Goal: Task Accomplishment & Management: Manage account settings

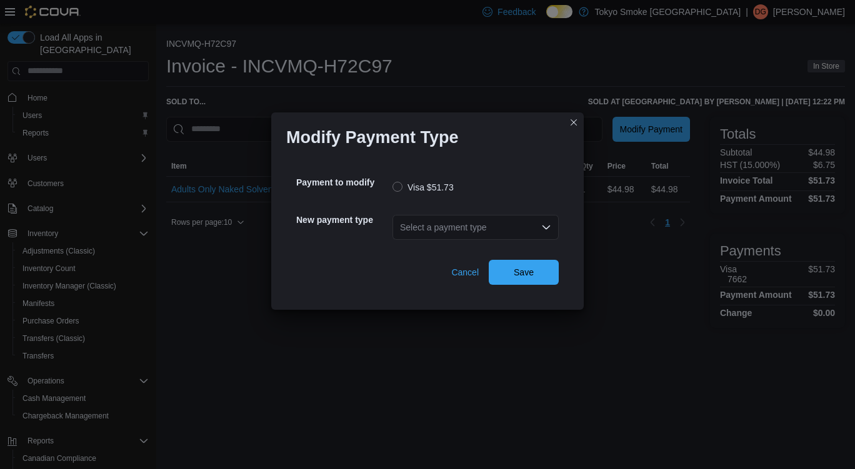
click at [424, 222] on div "Select a payment type" at bounding box center [475, 227] width 166 height 25
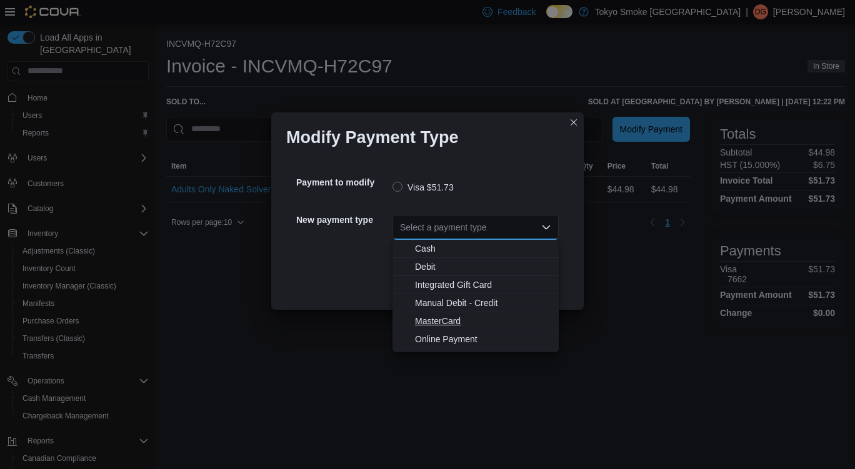
click at [444, 317] on span "MasterCard" at bounding box center [483, 321] width 136 height 12
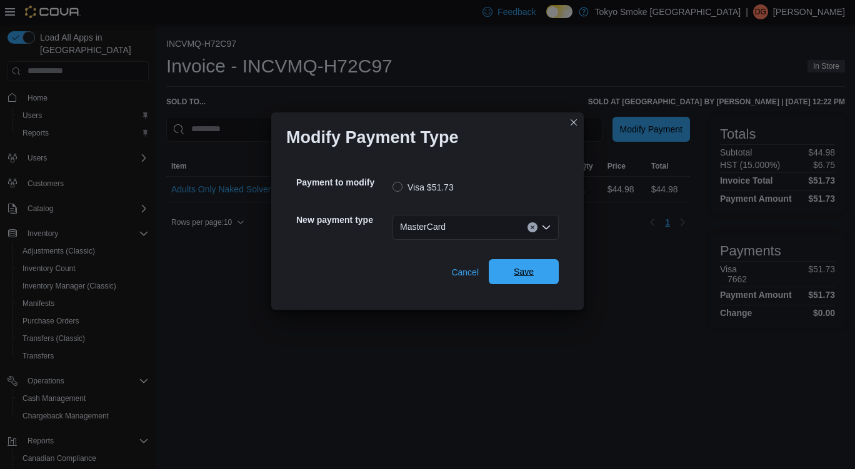
click at [517, 266] on span "Save" at bounding box center [523, 271] width 55 height 25
click at [435, 222] on div "Select a payment type" at bounding box center [475, 227] width 166 height 25
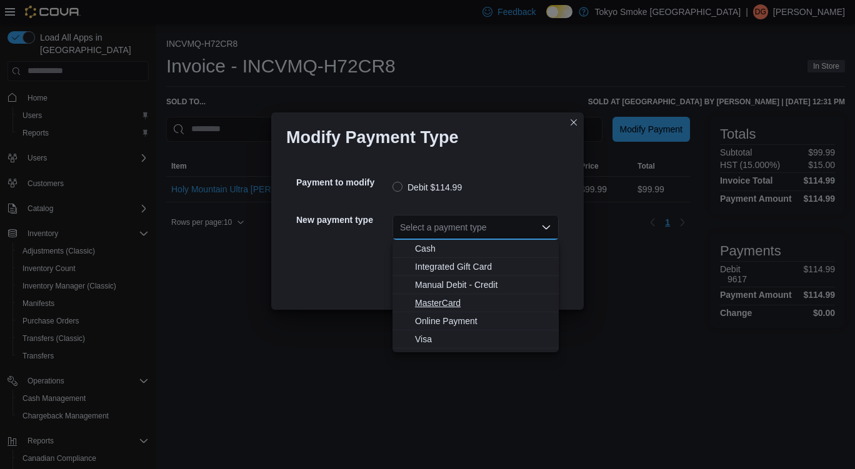
click at [444, 301] on span "MasterCard" at bounding box center [483, 303] width 136 height 12
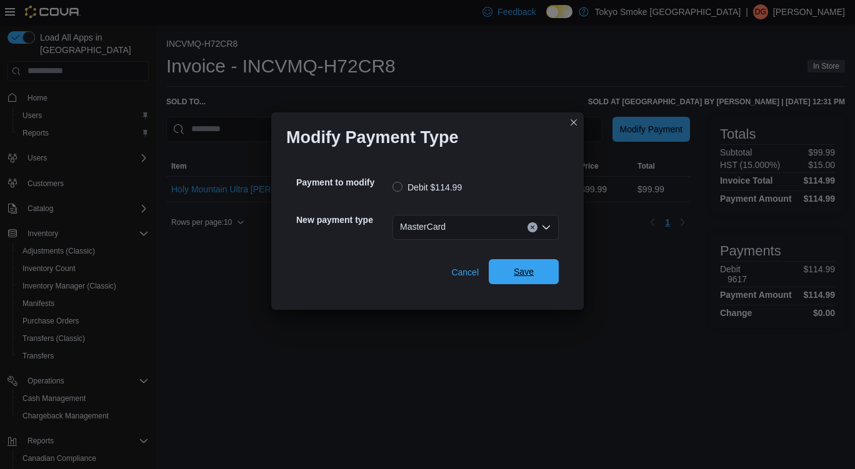
click at [537, 273] on span "Save" at bounding box center [523, 271] width 55 height 25
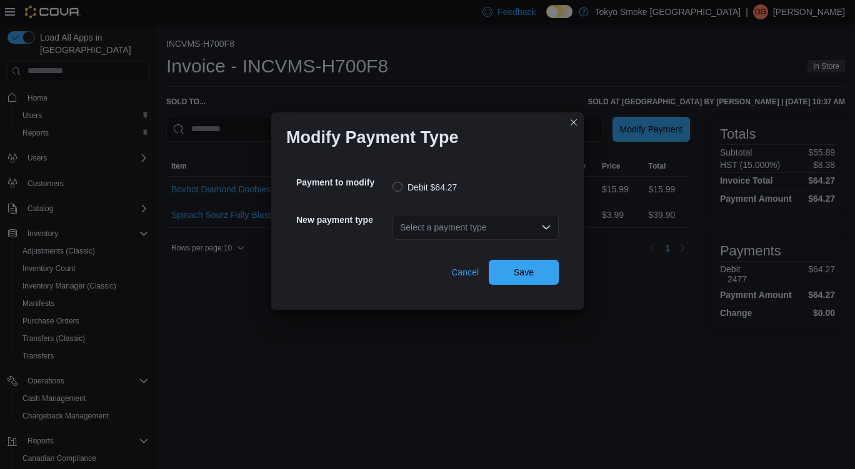
click at [429, 229] on div "Select a payment type" at bounding box center [475, 227] width 166 height 25
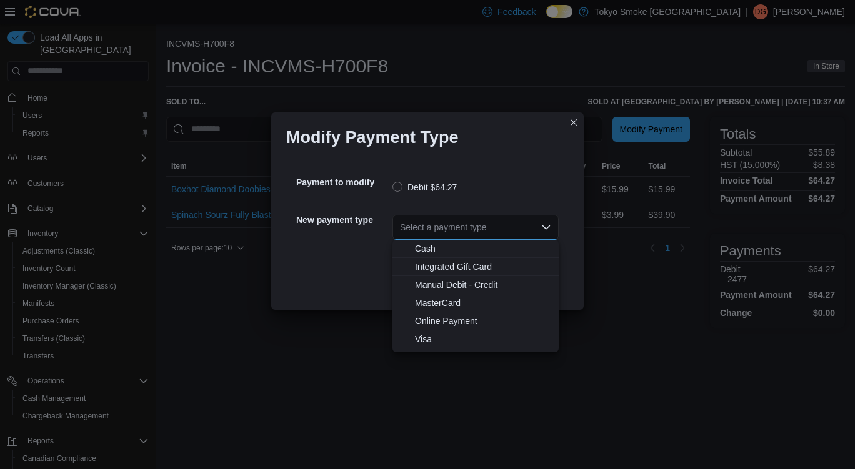
click at [439, 300] on span "MasterCard" at bounding box center [483, 303] width 136 height 12
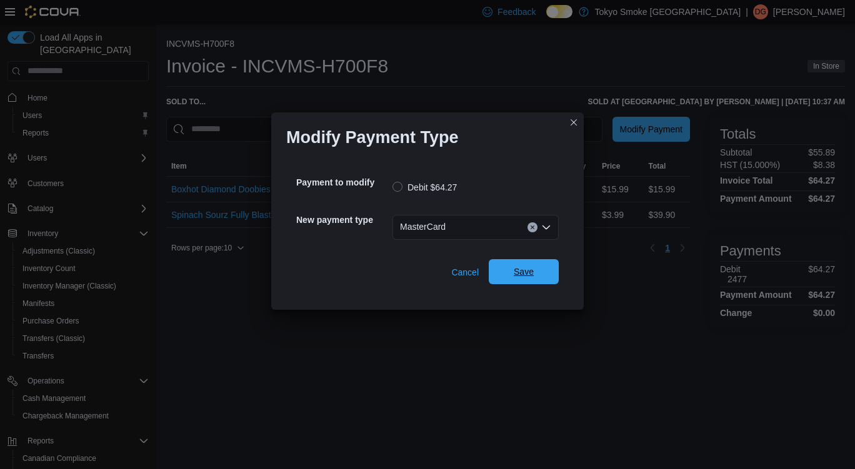
click at [512, 269] on span "Save" at bounding box center [523, 271] width 55 height 25
click at [425, 224] on div "Select a payment type" at bounding box center [475, 227] width 166 height 25
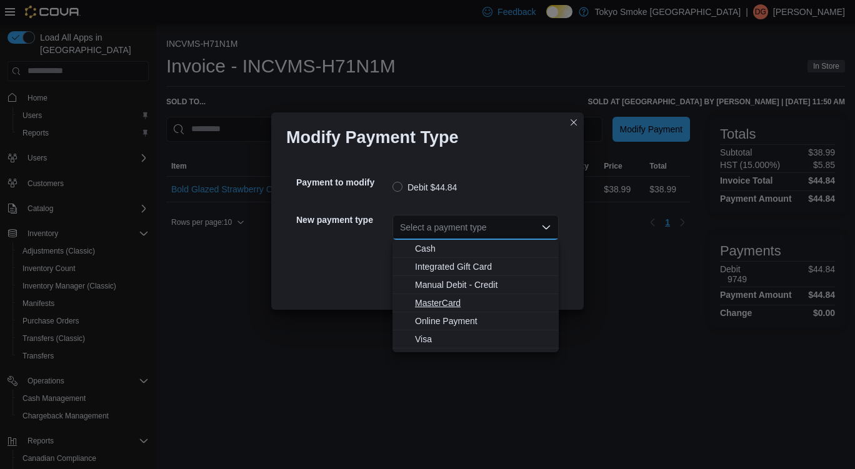
click at [442, 307] on span "MasterCard" at bounding box center [483, 303] width 136 height 12
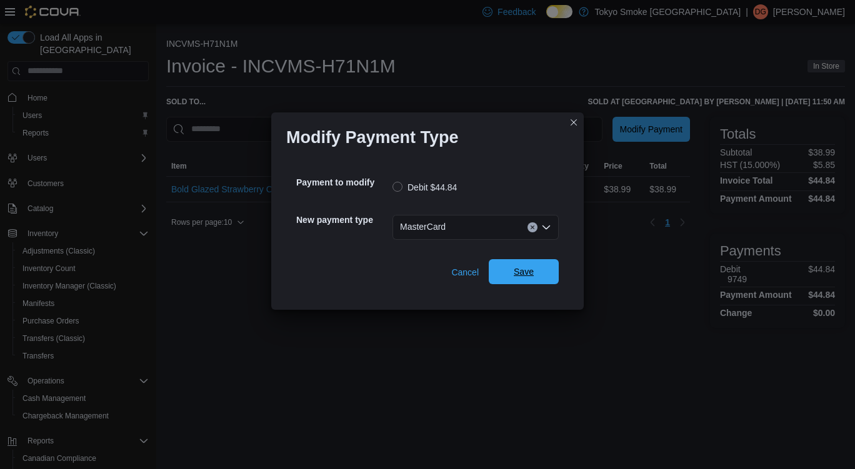
click at [508, 277] on span "Save" at bounding box center [523, 271] width 55 height 25
click at [437, 226] on div "Select a payment type" at bounding box center [475, 227] width 166 height 25
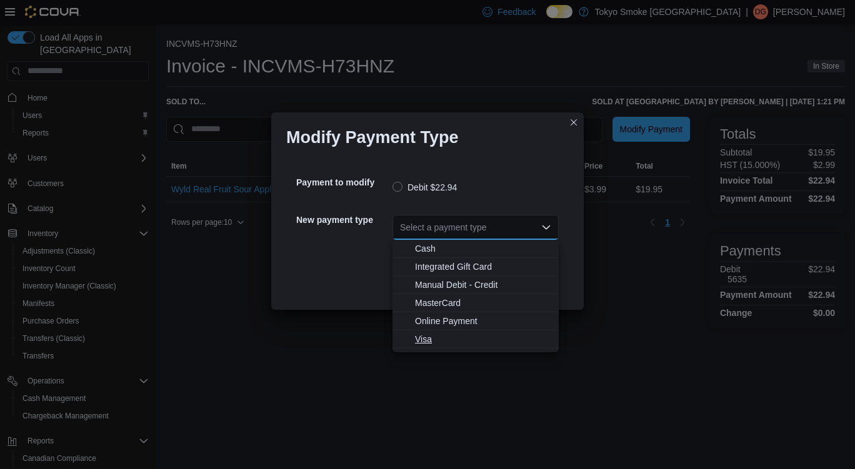
click at [425, 339] on span "Visa" at bounding box center [483, 339] width 136 height 12
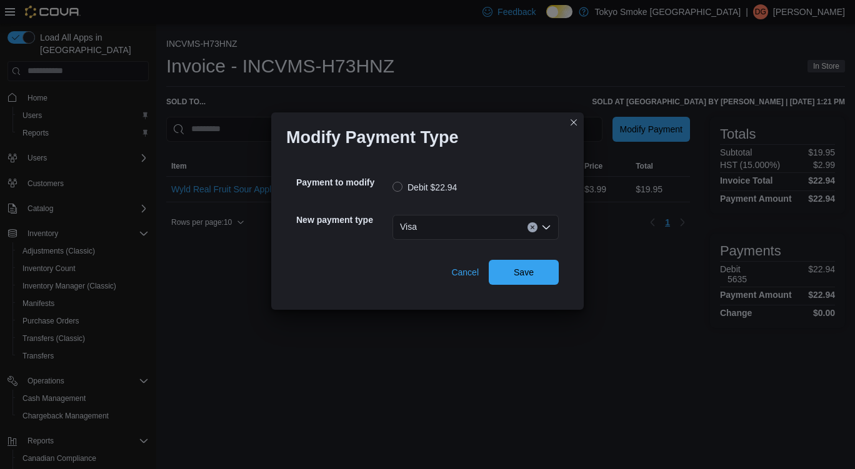
click at [529, 231] on button "Clear input" at bounding box center [532, 227] width 10 height 10
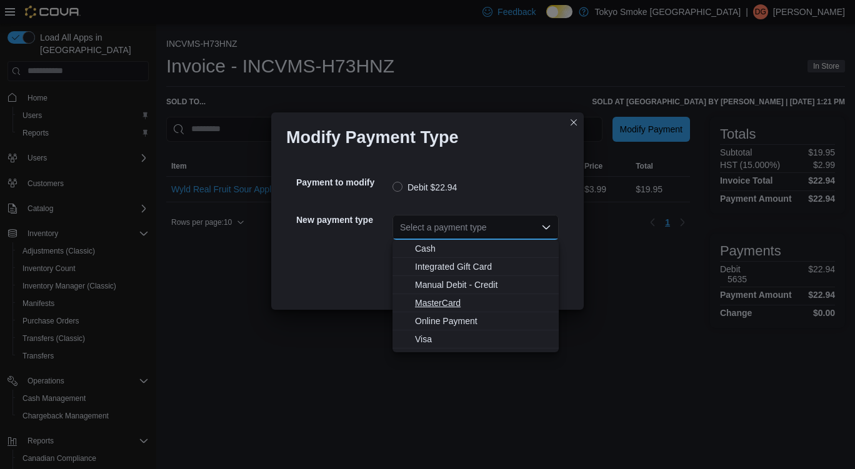
click at [455, 306] on span "MasterCard" at bounding box center [483, 303] width 136 height 12
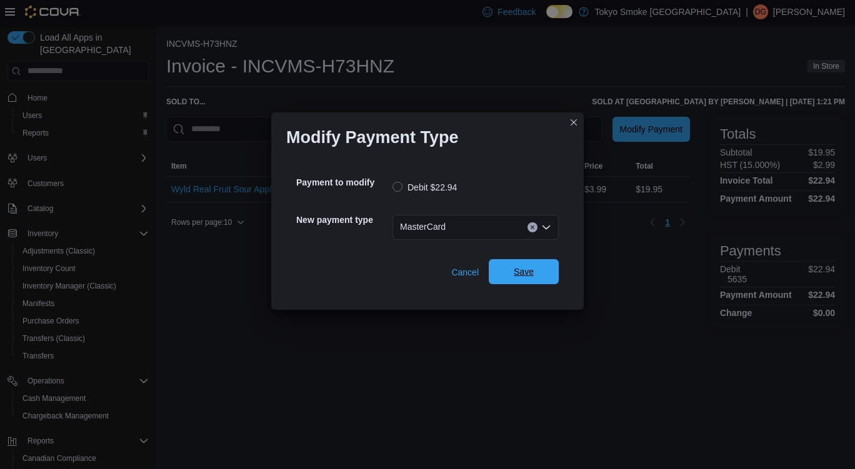
click at [521, 276] on span "Save" at bounding box center [524, 272] width 20 height 12
click at [477, 244] on div "Select a payment type" at bounding box center [475, 227] width 166 height 40
click at [455, 230] on div "Select a payment type" at bounding box center [475, 227] width 166 height 25
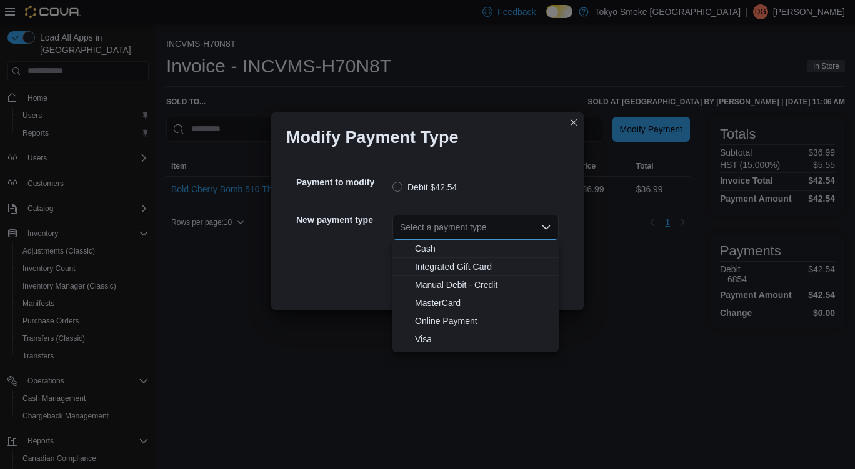
click at [448, 345] on span "Visa" at bounding box center [483, 339] width 136 height 12
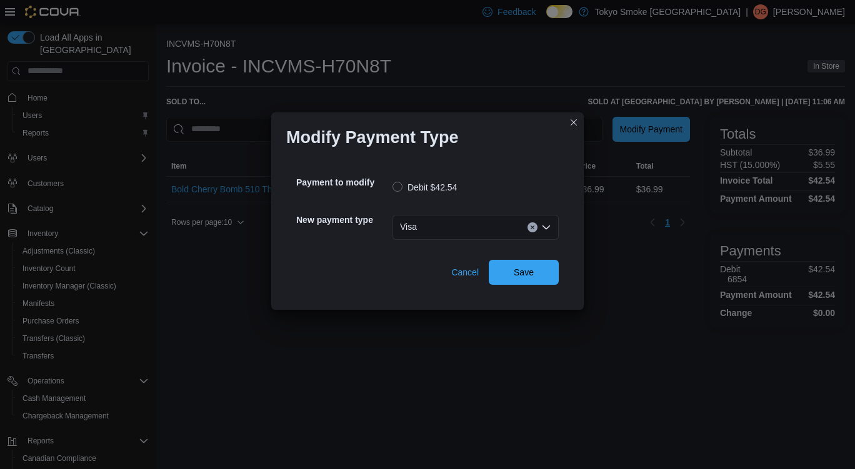
click at [549, 285] on div "Payment to modify Debit $42.54 New payment type Visa Cancel Save" at bounding box center [427, 225] width 282 height 137
click at [522, 268] on span "Save" at bounding box center [524, 272] width 20 height 12
click at [432, 240] on div "Select a payment type" at bounding box center [475, 227] width 166 height 40
click at [423, 219] on div "Select a payment type" at bounding box center [475, 227] width 166 height 25
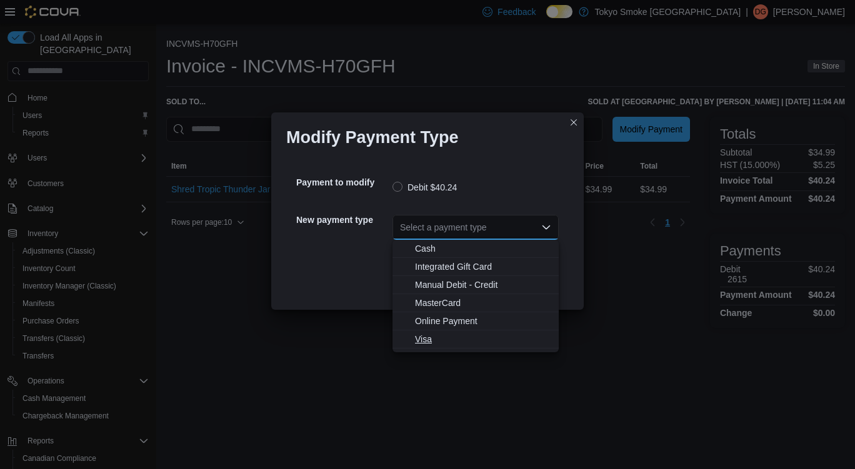
click at [423, 338] on span "Visa" at bounding box center [483, 339] width 136 height 12
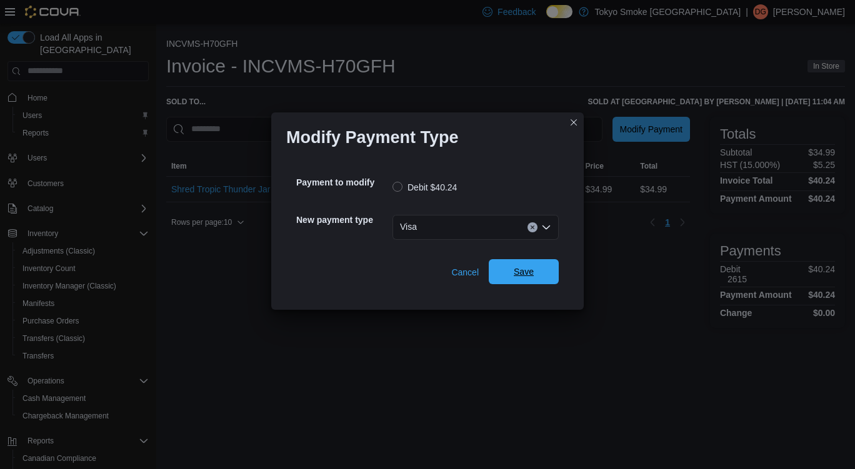
click at [516, 279] on span "Save" at bounding box center [523, 271] width 55 height 25
